Goal: Task Accomplishment & Management: Complete application form

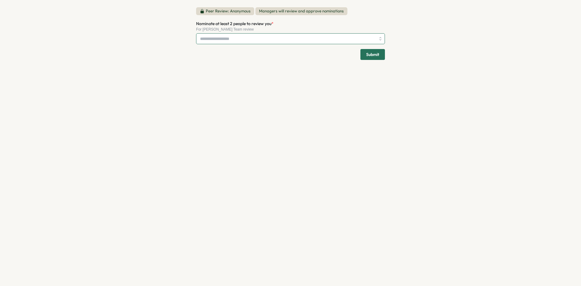
click at [302, 39] on input "Nominate at least 2 people to review you *" at bounding box center [288, 39] width 176 height 10
click at [267, 41] on input "Nominate at least 2 people to review you *" at bounding box center [288, 39] width 176 height 10
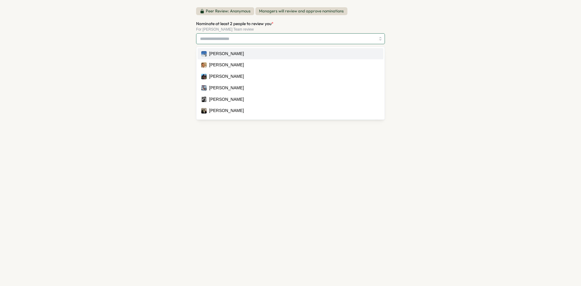
click at [267, 41] on input "Nominate at least 2 people to review you *" at bounding box center [288, 39] width 176 height 10
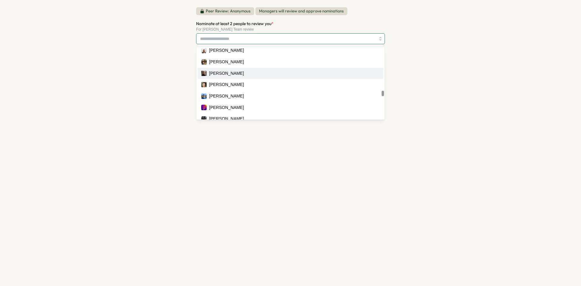
scroll to position [2241, 0]
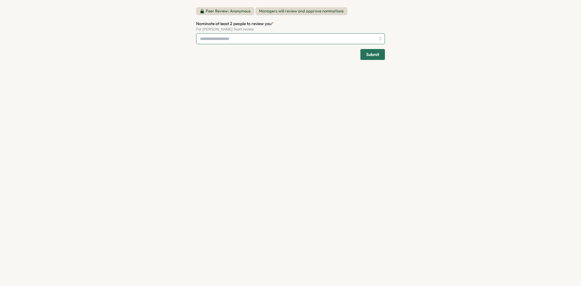
click at [237, 38] on input "Nominate at least 2 people to review you *" at bounding box center [288, 39] width 176 height 10
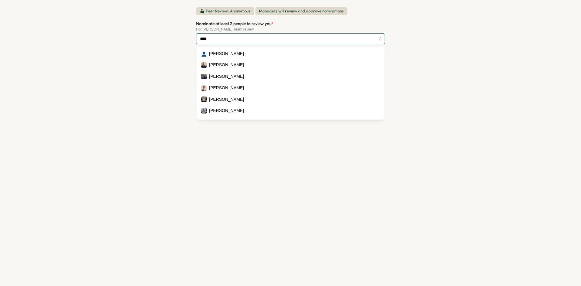
type input "*****"
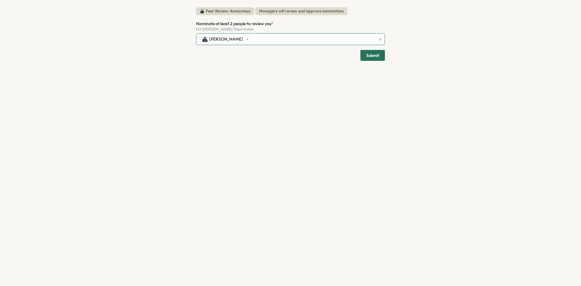
click at [322, 38] on div "[PERSON_NAME]" at bounding box center [287, 40] width 177 height 12
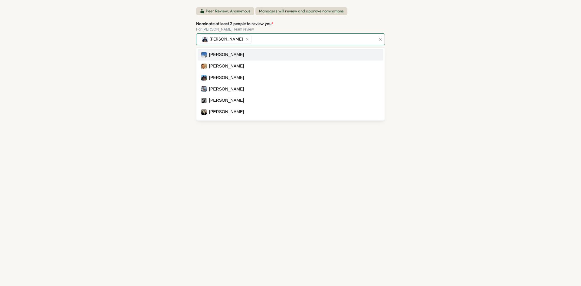
click at [322, 35] on div "[PERSON_NAME]" at bounding box center [287, 40] width 177 height 12
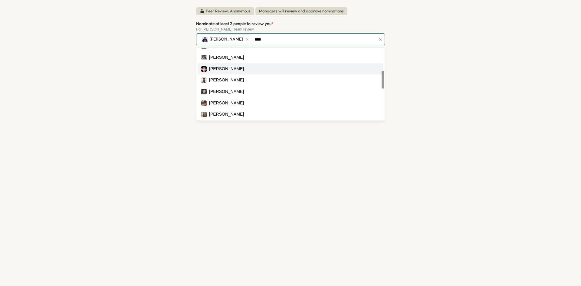
scroll to position [0, 0]
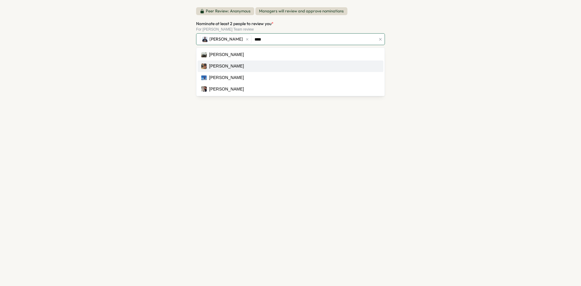
type input "****"
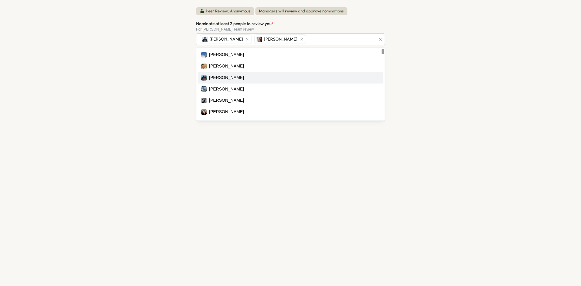
click at [454, 76] on div "Peer Review: Anonymous Managers will review and approve nominations Nominate at…" at bounding box center [290, 143] width 581 height 286
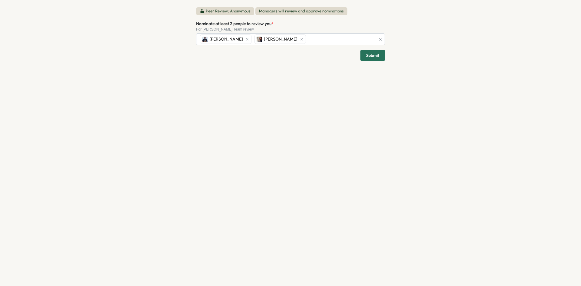
click at [371, 56] on span "Submit" at bounding box center [372, 55] width 13 height 10
